Goal: Task Accomplishment & Management: Use online tool/utility

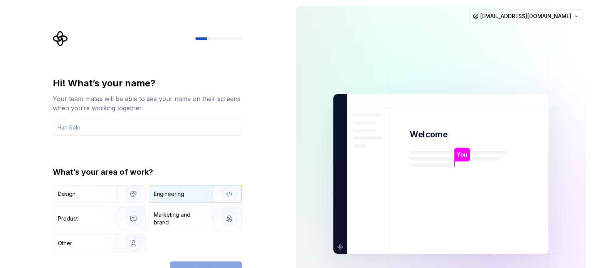
click at [180, 196] on div "Engineering" at bounding box center [169, 194] width 30 height 8
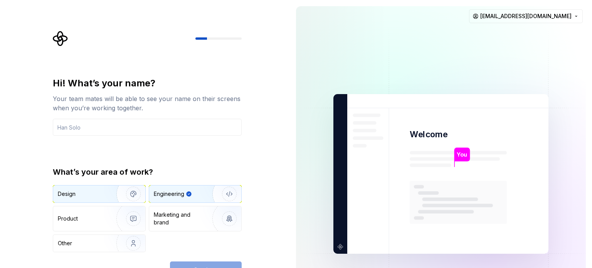
click at [87, 192] on div "Design" at bounding box center [82, 194] width 49 height 8
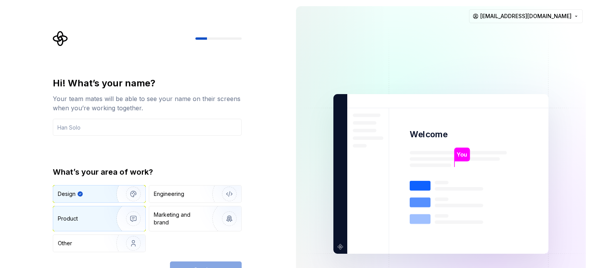
click at [62, 220] on div "Product" at bounding box center [68, 219] width 20 height 8
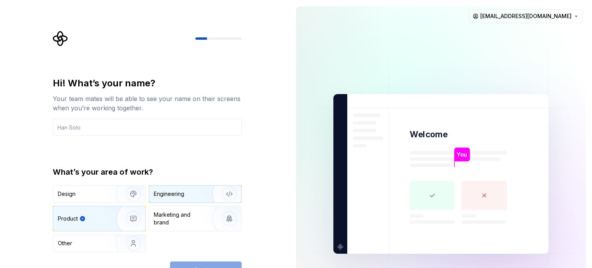
click at [162, 191] on div "Engineering" at bounding box center [169, 194] width 30 height 8
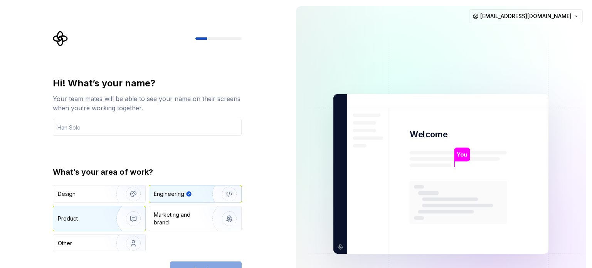
click at [99, 210] on div "Product" at bounding box center [99, 218] width 92 height 25
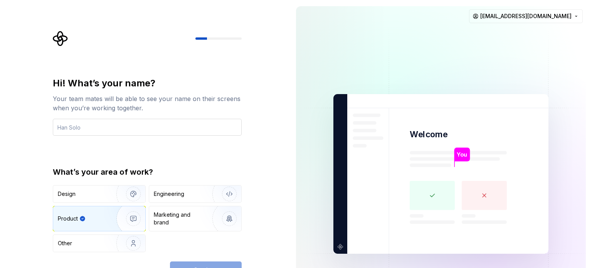
click at [98, 125] on input "text" at bounding box center [147, 127] width 189 height 17
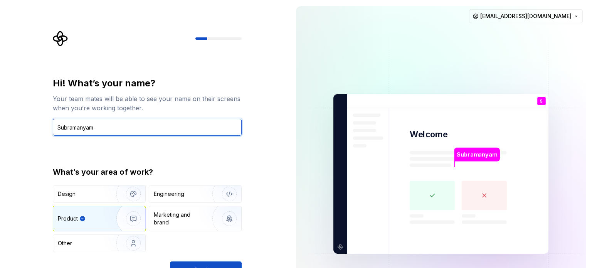
type input "Subramanyam"
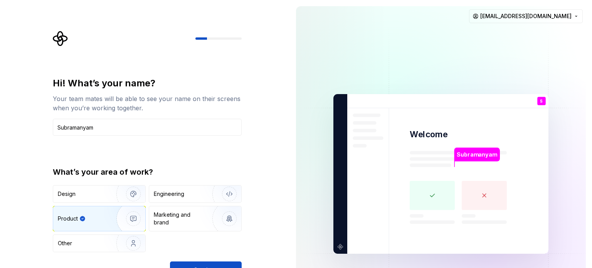
click at [31, 221] on div "Hi! What’s your name? Your team mates will be able to see your name on their sc…" at bounding box center [145, 174] width 290 height 348
click at [190, 262] on button "Continue" at bounding box center [206, 269] width 72 height 17
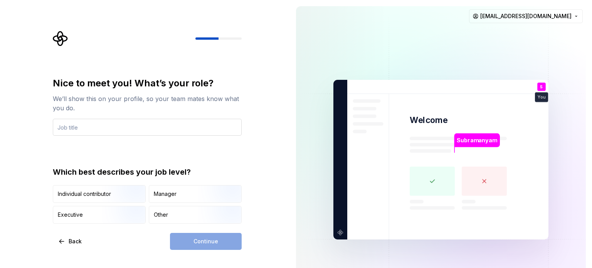
click at [89, 129] on input "text" at bounding box center [147, 127] width 189 height 17
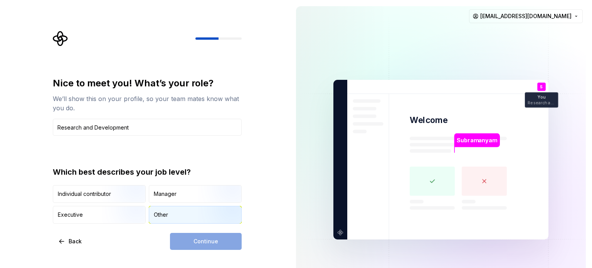
type input "Research and Development"
click at [167, 213] on div "Other" at bounding box center [161, 215] width 14 height 8
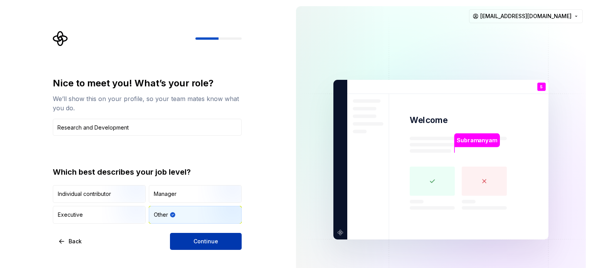
click at [185, 237] on button "Continue" at bounding box center [206, 241] width 72 height 17
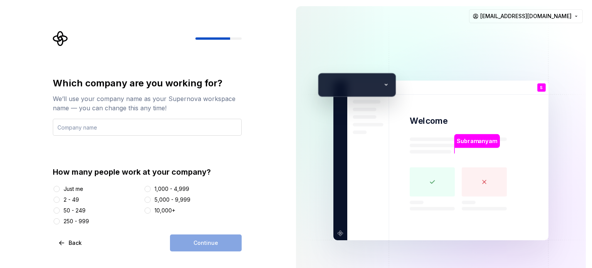
click at [105, 127] on input "text" at bounding box center [147, 127] width 189 height 17
type input "Cybernexa"
click at [63, 198] on div "2 - 49" at bounding box center [97, 200] width 88 height 8
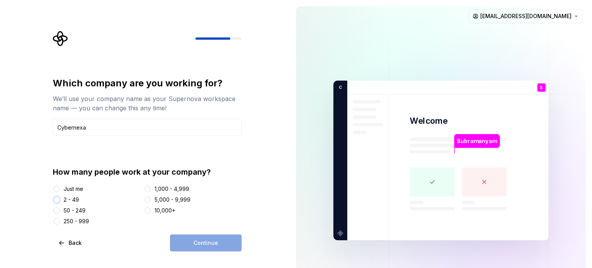
click at [59, 198] on button "2 - 49" at bounding box center [57, 200] width 6 height 6
click at [194, 239] on button "Continue" at bounding box center [206, 242] width 72 height 17
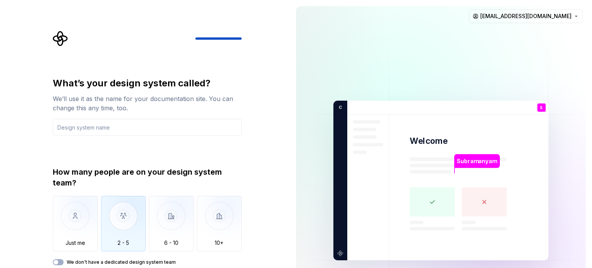
click at [126, 211] on img "button" at bounding box center [123, 222] width 45 height 52
click at [63, 260] on button "We don't have a dedicated design system team" at bounding box center [58, 262] width 11 height 6
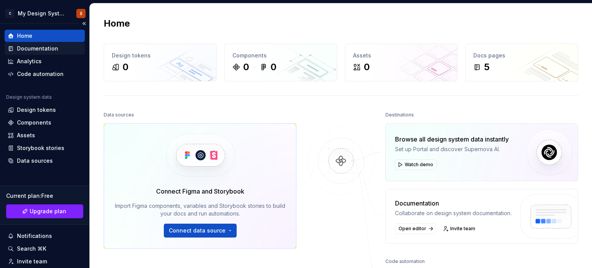
click at [44, 46] on div "Documentation" at bounding box center [37, 49] width 41 height 8
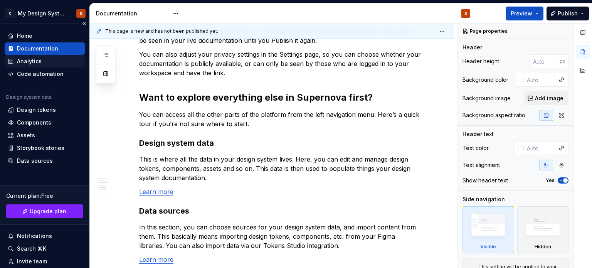
click at [34, 64] on div "Analytics" at bounding box center [29, 61] width 25 height 8
click at [35, 77] on div "Code automation" at bounding box center [40, 74] width 47 height 8
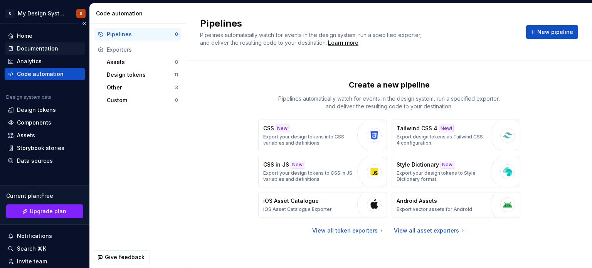
click at [40, 46] on div "Documentation" at bounding box center [37, 49] width 41 height 8
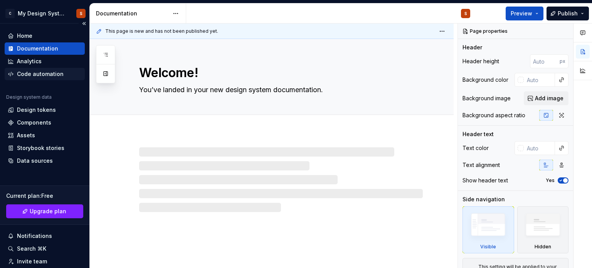
click at [39, 72] on div "Code automation" at bounding box center [40, 74] width 47 height 8
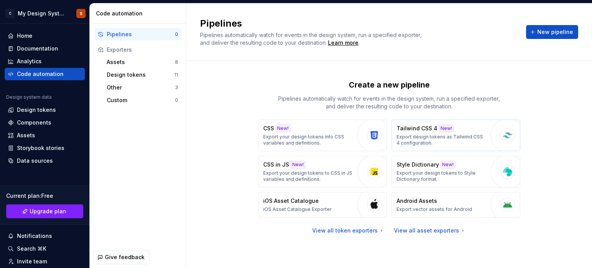
click at [446, 132] on div "Tailwind CSS 4 New! Export design tokens as Tailwind CSS 4 configuration." at bounding box center [442, 136] width 90 height 22
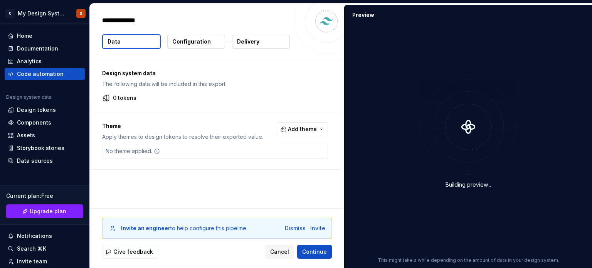
click at [143, 97] on div "0 tokens" at bounding box center [215, 98] width 226 height 8
click at [308, 129] on span "Add theme" at bounding box center [302, 129] width 29 height 8
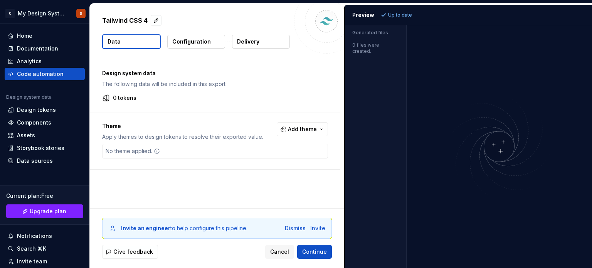
click at [423, 132] on html "C My Design System S Home Documentation Analytics Code automation Design system…" at bounding box center [296, 134] width 592 height 268
click at [30, 49] on div "Documentation" at bounding box center [37, 49] width 41 height 8
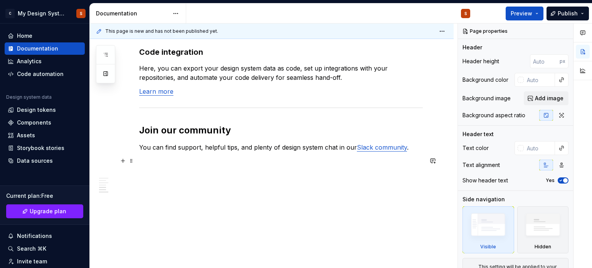
scroll to position [535, 0]
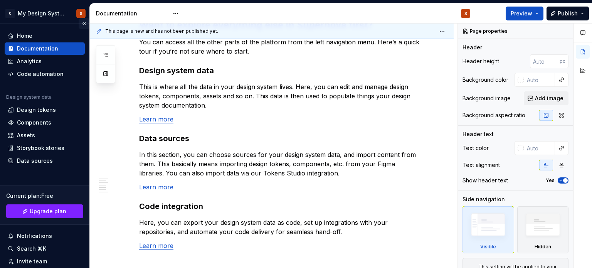
click at [80, 21] on button "Collapse sidebar" at bounding box center [84, 23] width 11 height 11
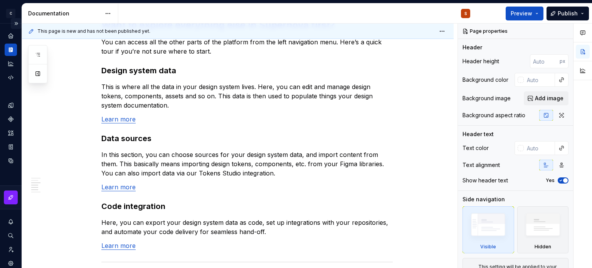
scroll to position [526, 0]
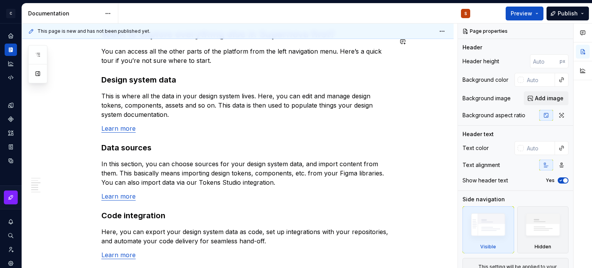
type textarea "*"
